Goal: Task Accomplishment & Management: Use online tool/utility

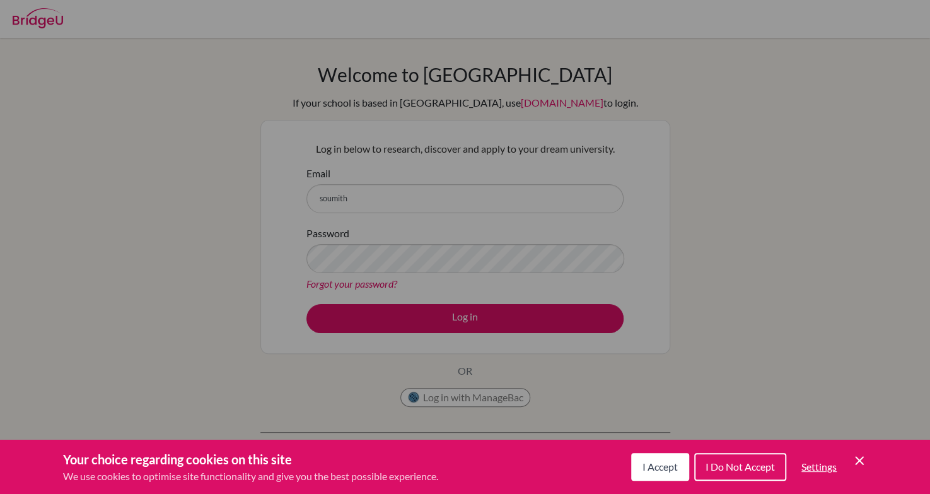
click at [654, 465] on span "I Accept" at bounding box center [659, 466] width 35 height 12
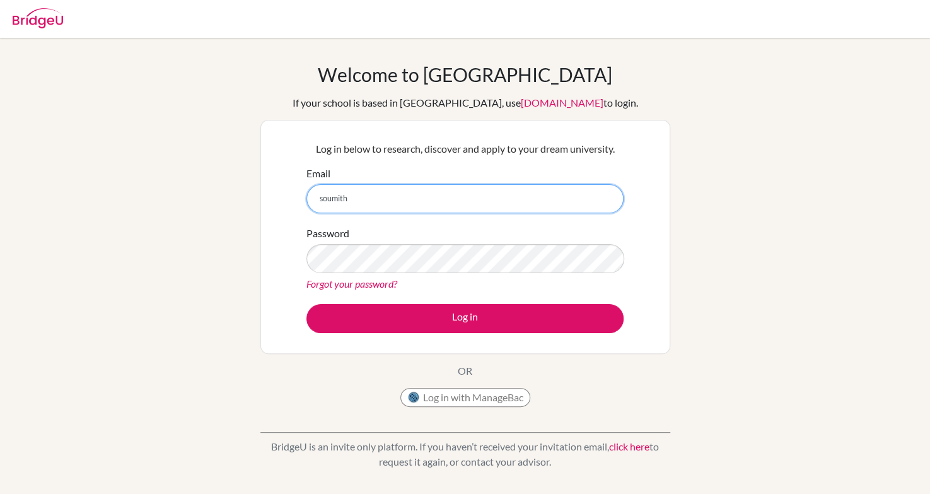
click at [362, 193] on input "soumith" at bounding box center [464, 198] width 317 height 29
type input "soumithra@inventureacademy.com"
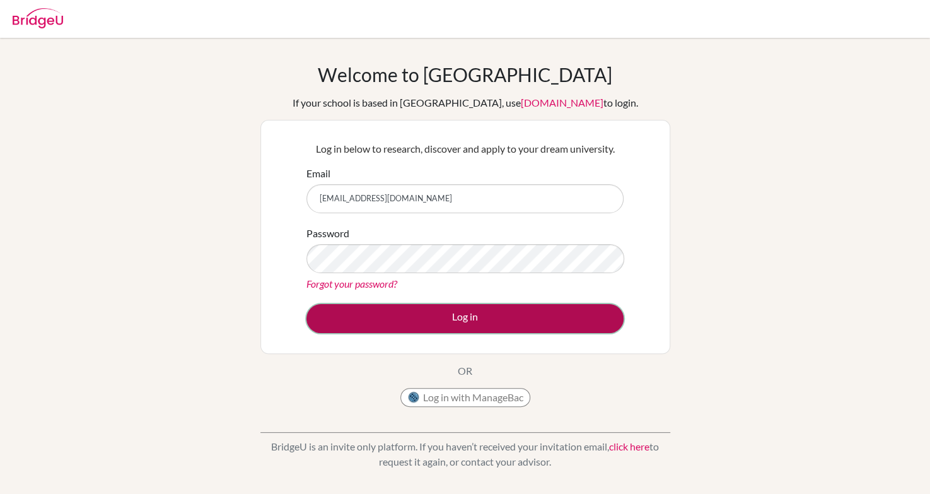
click at [419, 313] on button "Log in" at bounding box center [464, 318] width 317 height 29
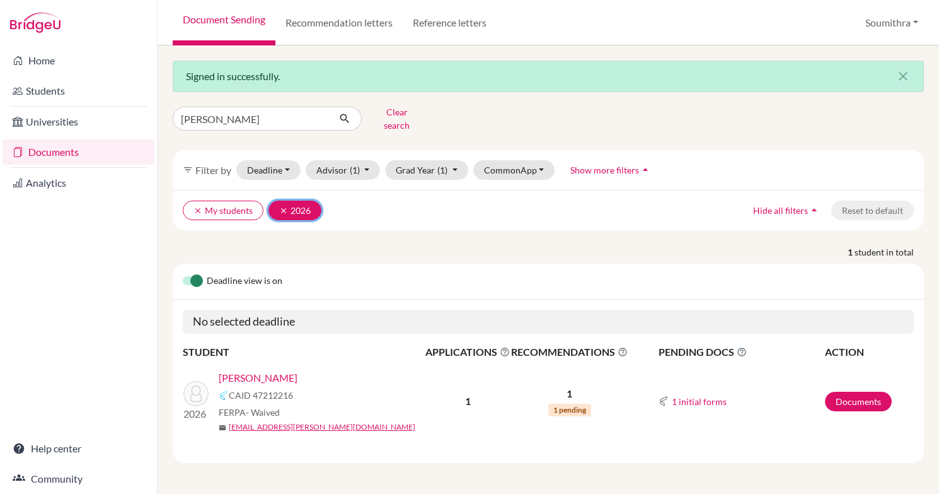
click at [280, 206] on icon "clear" at bounding box center [283, 210] width 9 height 9
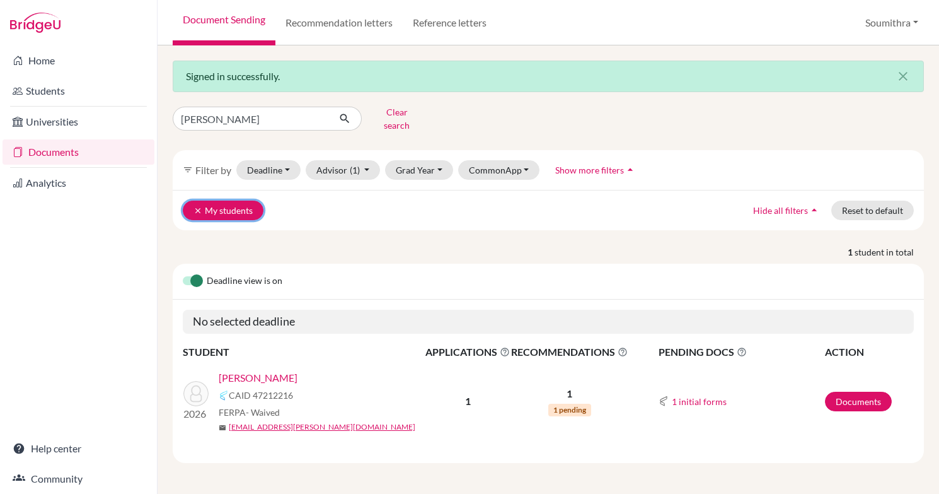
click at [207, 200] on button "clear My students" at bounding box center [223, 210] width 81 height 20
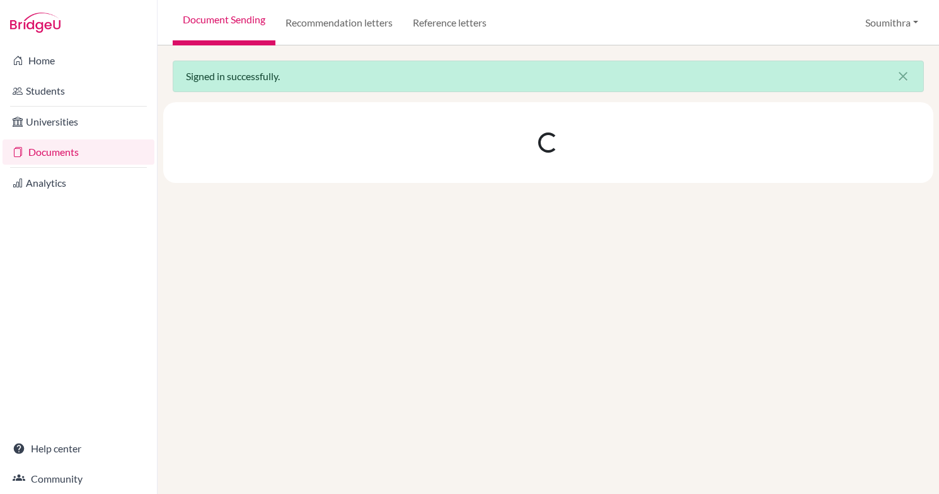
select select "10"
select select "11"
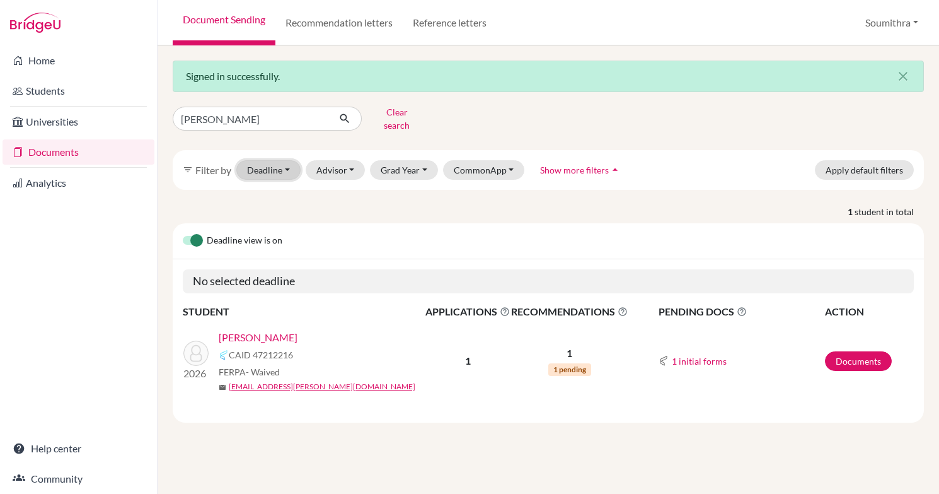
click at [270, 167] on button "Deadline - Select a date range Or double click for a single date selection Toda…" at bounding box center [268, 170] width 64 height 20
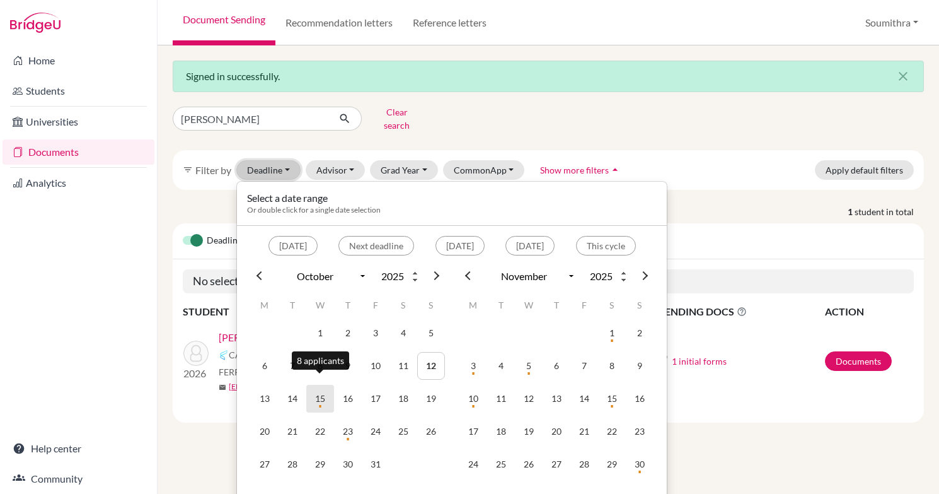
click at [325, 386] on td "15" at bounding box center [320, 398] width 28 height 28
click at [351, 384] on td "16" at bounding box center [348, 398] width 28 height 28
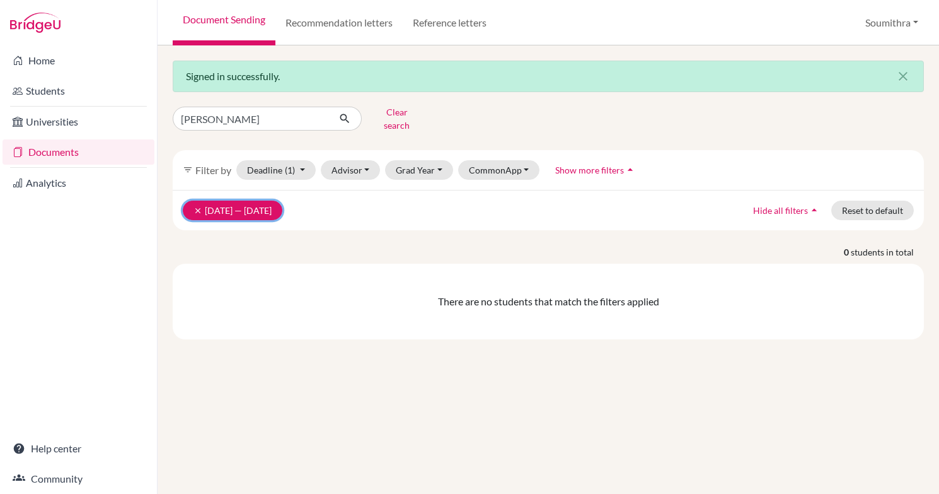
click at [269, 200] on button "clear 15 Oct 2025 — 16 Oct 2025" at bounding box center [233, 210] width 100 height 20
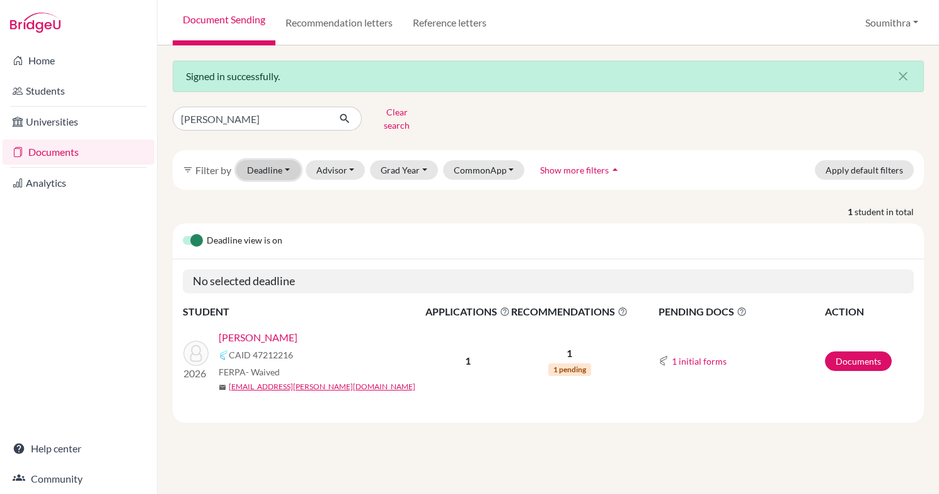
click at [278, 163] on button "Deadline - Select a date range Or double click for a single date selection Toda…" at bounding box center [268, 170] width 64 height 20
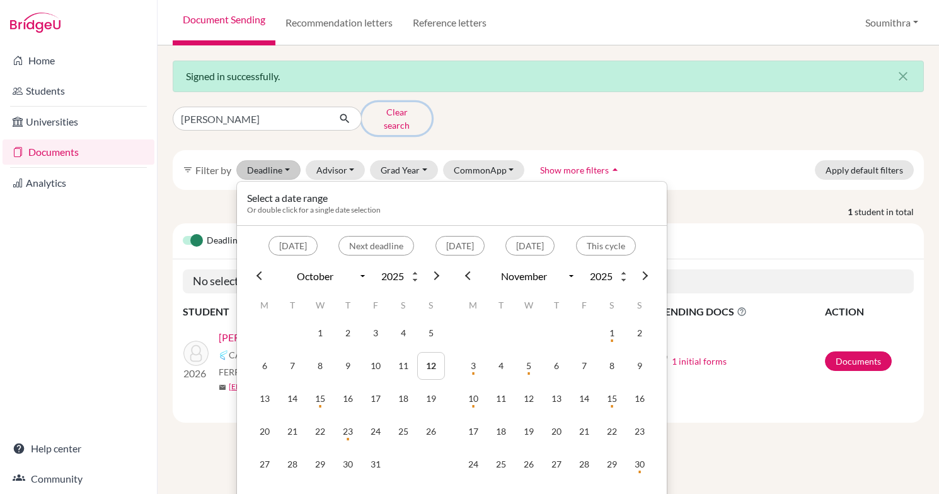
click at [383, 113] on button "Clear search" at bounding box center [397, 118] width 70 height 33
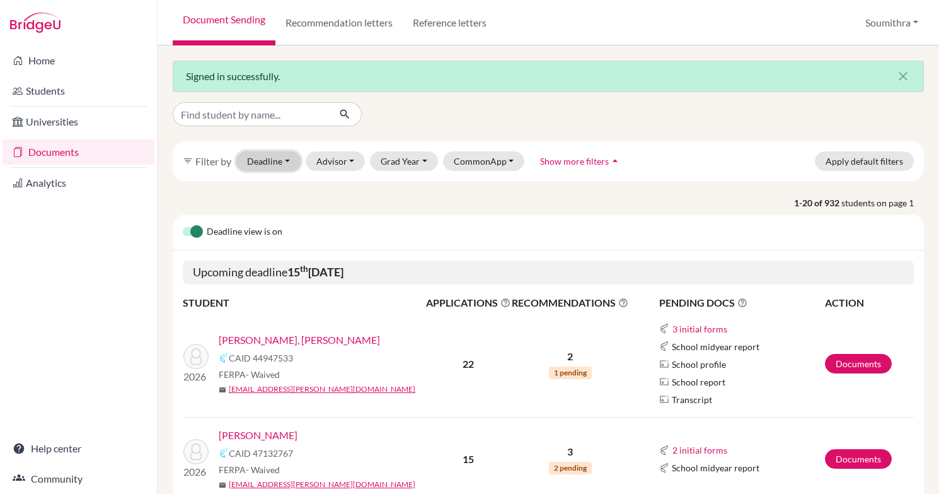
click at [284, 160] on button "Deadline - Select a date range Or double click for a single date selection Toda…" at bounding box center [268, 161] width 64 height 20
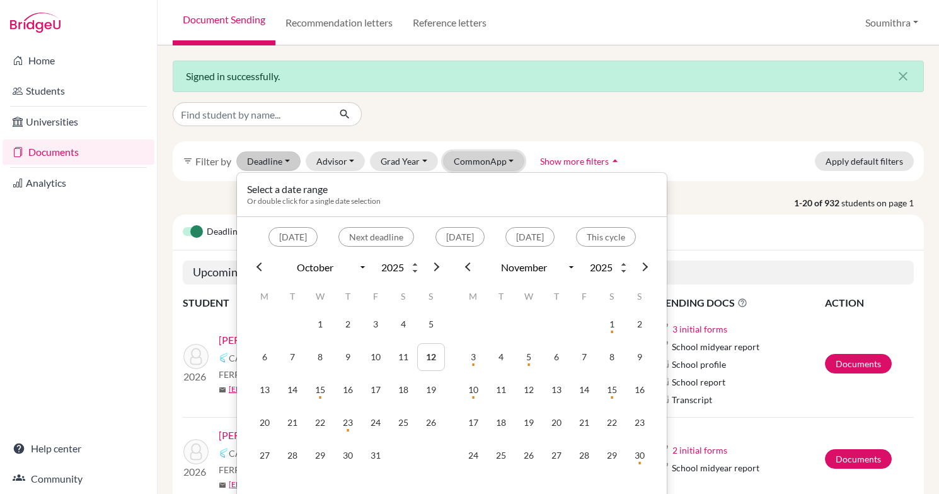
click at [461, 162] on button "CommonApp" at bounding box center [484, 161] width 82 height 20
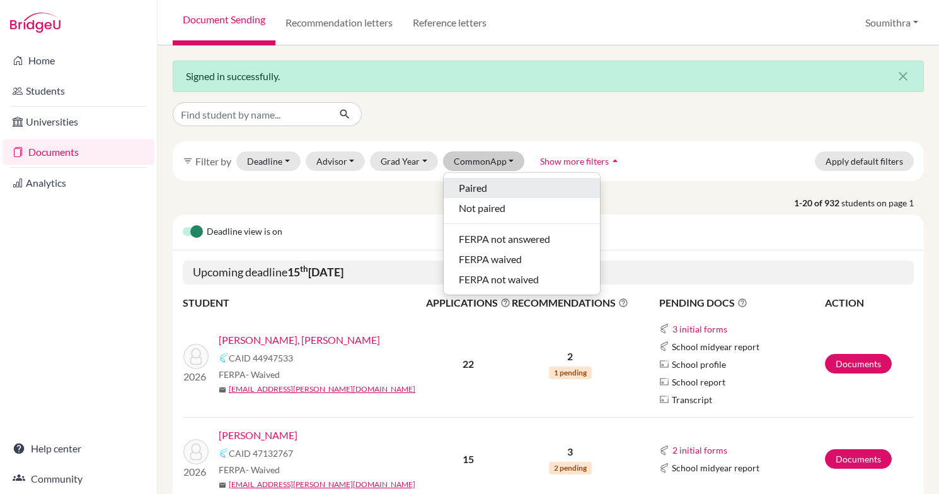
click at [470, 185] on span "Paired" at bounding box center [473, 187] width 28 height 15
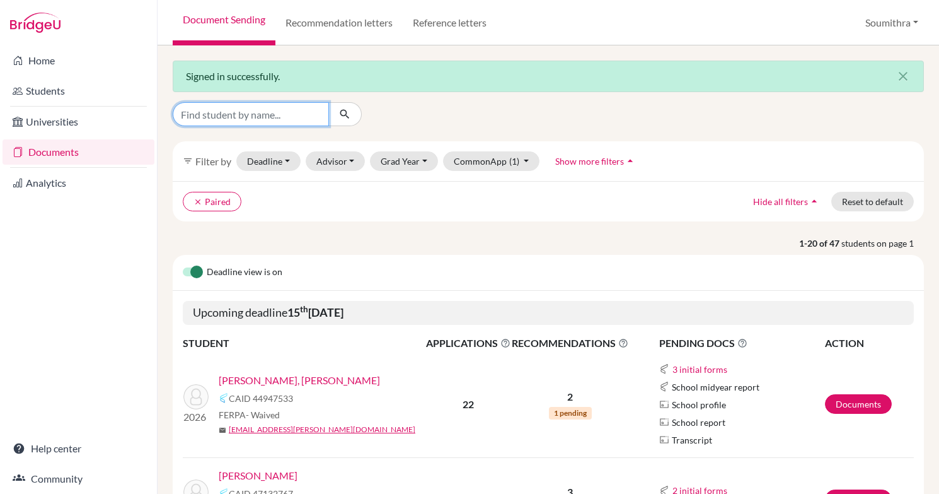
click at [229, 112] on input "Find student by name..." at bounding box center [251, 114] width 156 height 24
type input "neha srinivas"
click at [342, 115] on icon "submit" at bounding box center [344, 114] width 13 height 13
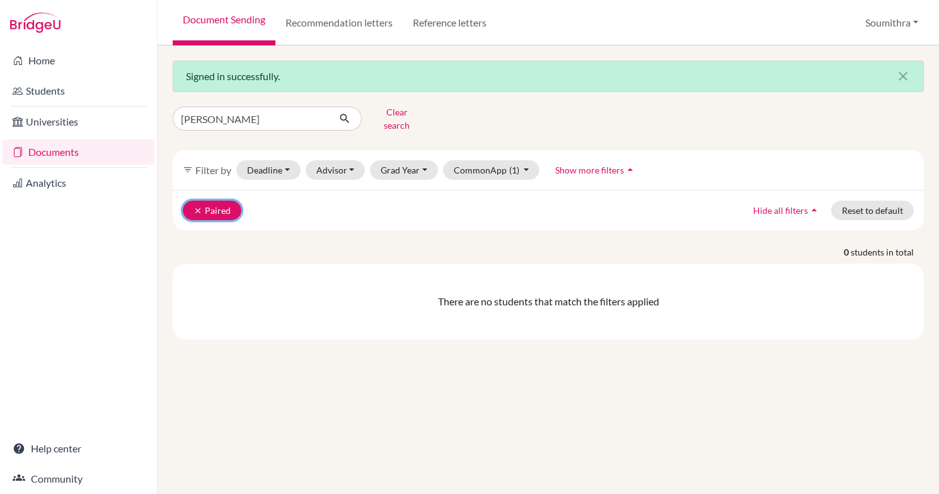
click at [209, 200] on button "clear Paired" at bounding box center [212, 210] width 59 height 20
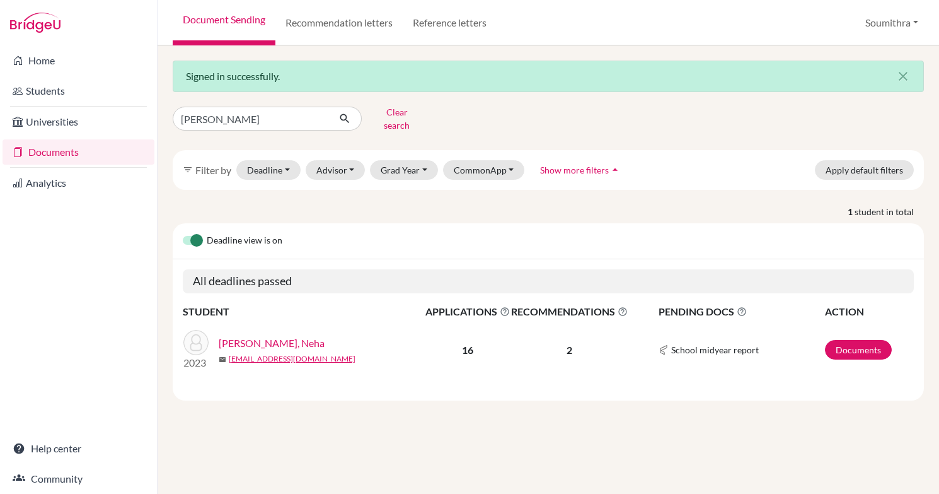
click at [266, 335] on link "Srinivas, Neha" at bounding box center [272, 342] width 106 height 15
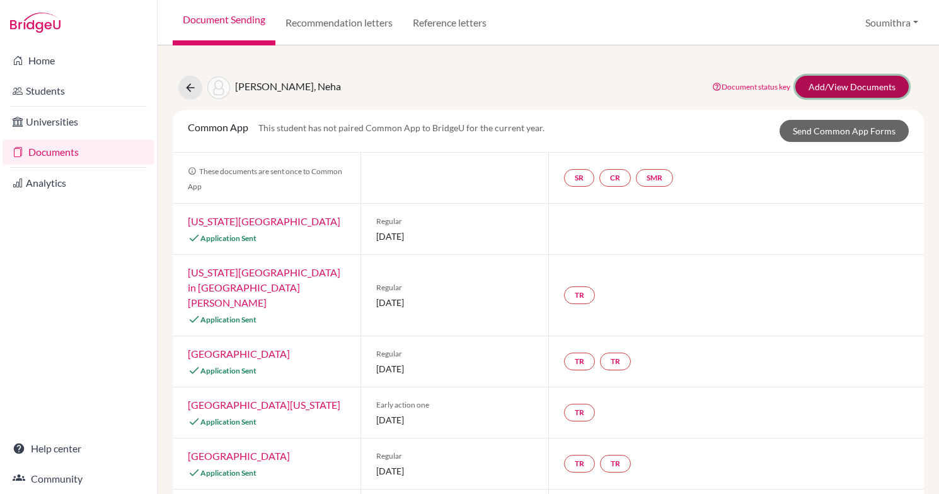
click at [828, 84] on link "Add/View Documents" at bounding box center [851, 87] width 113 height 22
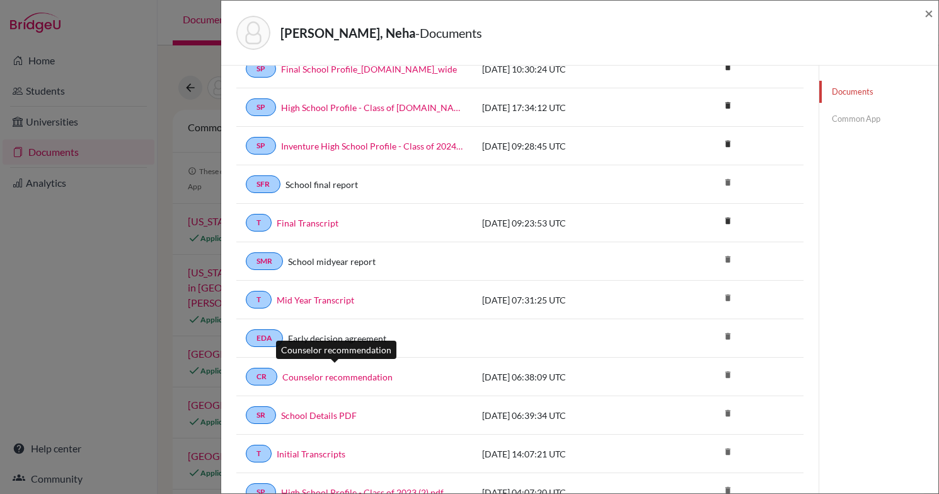
scroll to position [156, 0]
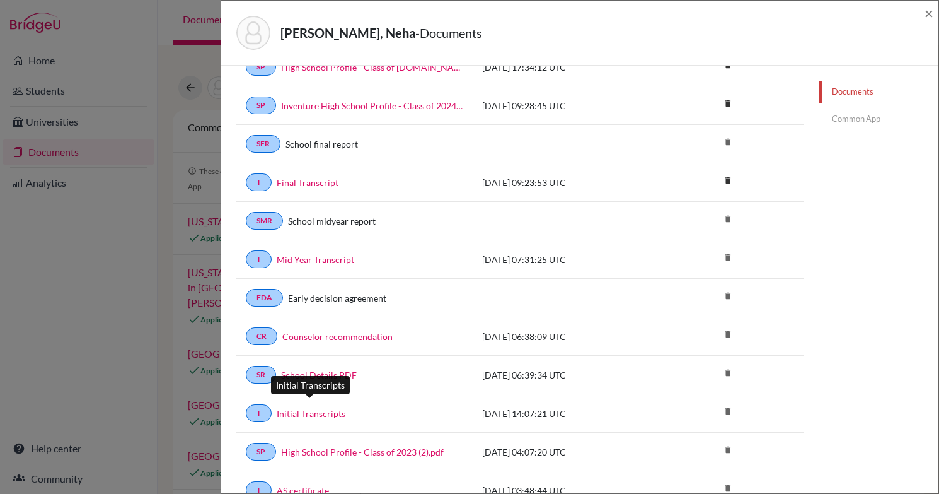
click at [323, 407] on link "Initial Transcripts" at bounding box center [311, 413] width 69 height 13
click at [927, 12] on span "×" at bounding box center [929, 13] width 9 height 18
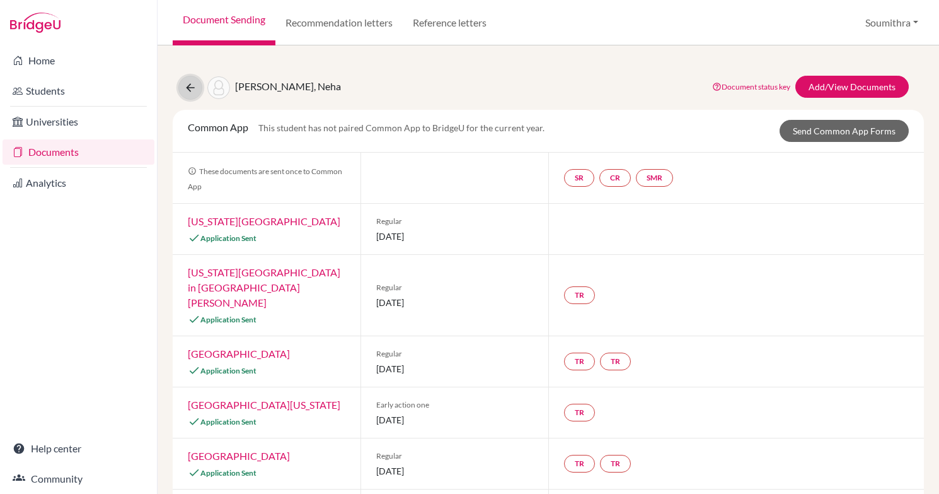
click at [189, 81] on icon at bounding box center [190, 87] width 13 height 13
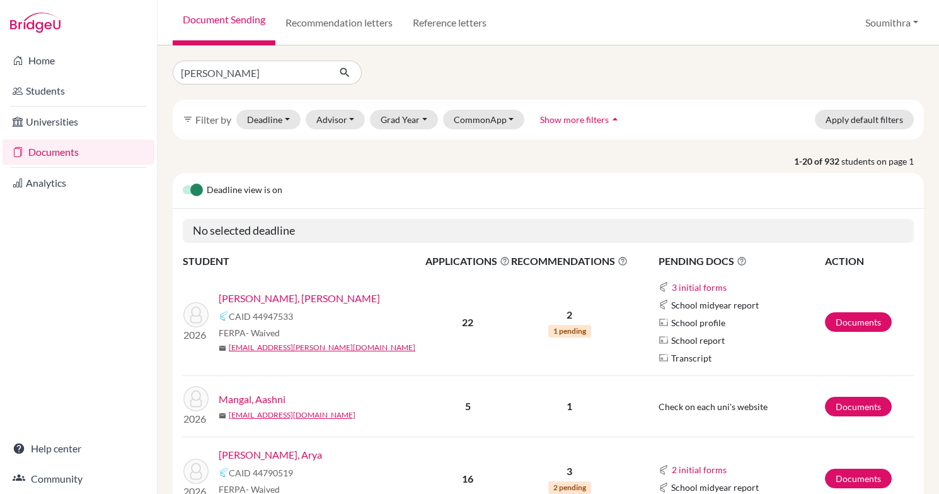
type input "bhavya"
click at [345, 74] on icon "submit" at bounding box center [344, 72] width 13 height 13
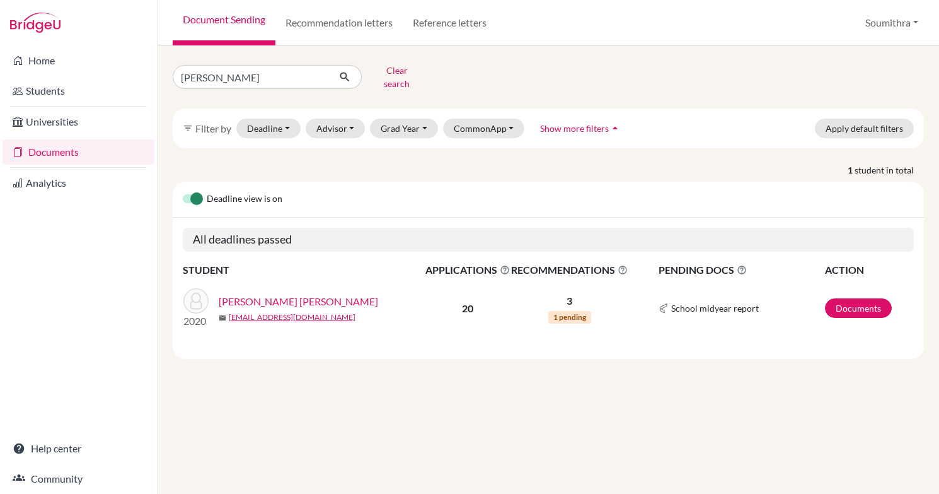
click at [265, 294] on link "Visal, Bhavya Anil" at bounding box center [298, 301] width 159 height 15
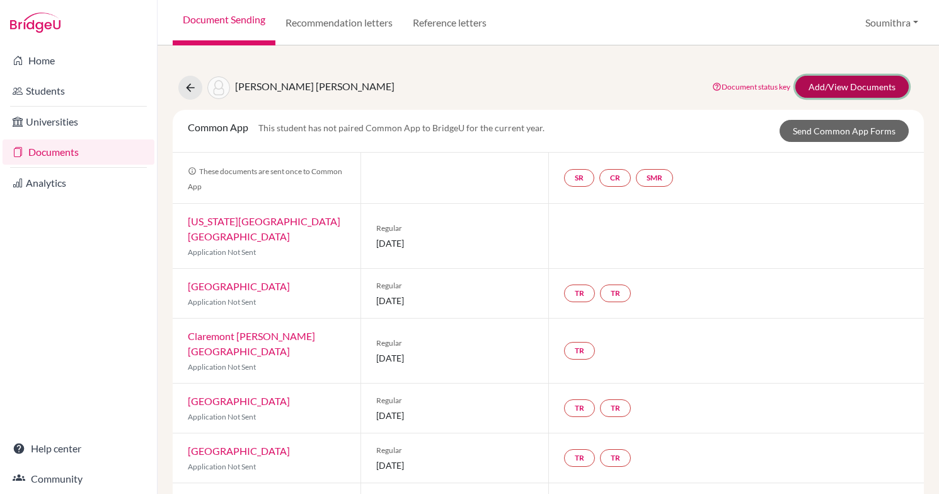
click at [830, 84] on link "Add/View Documents" at bounding box center [851, 87] width 113 height 22
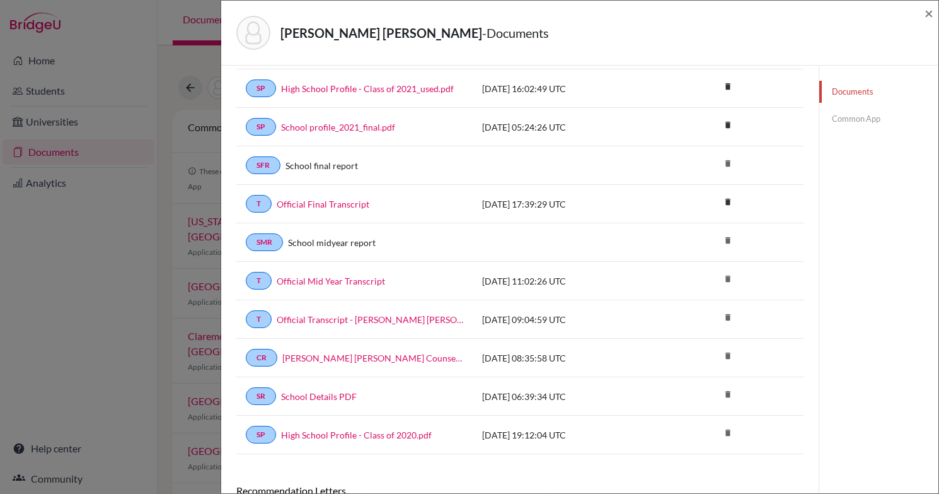
scroll to position [228, 0]
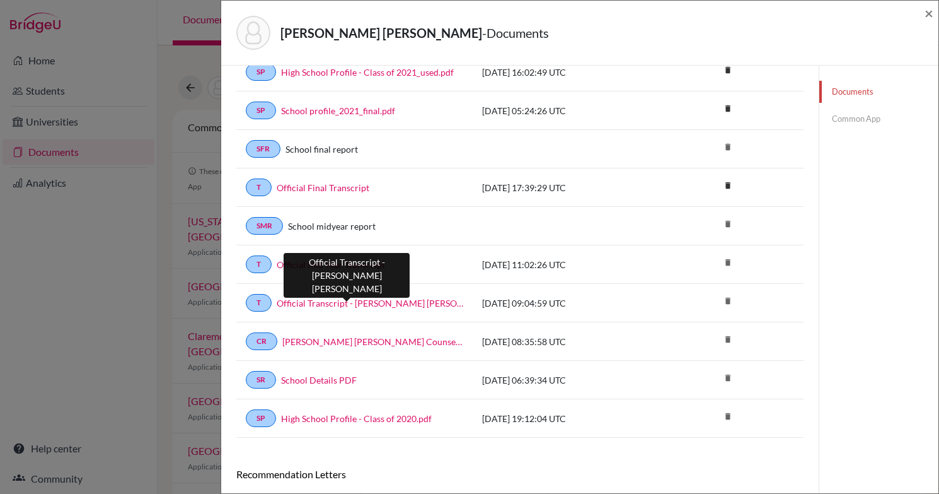
click at [304, 296] on link "Official Transcript - [PERSON_NAME] [PERSON_NAME]" at bounding box center [370, 302] width 187 height 13
